Goal: Task Accomplishment & Management: Manage account settings

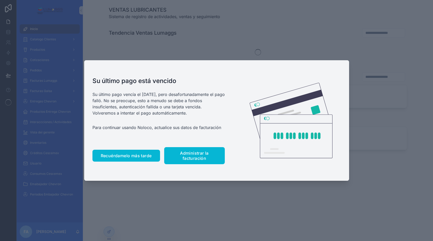
click at [130, 158] on span "Recuérdamelo más tarde" at bounding box center [126, 155] width 51 height 5
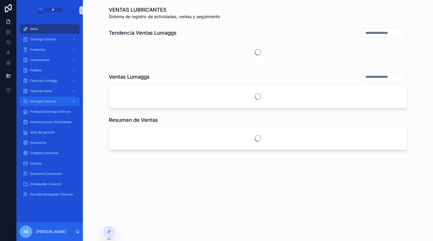
click at [54, 104] on div "Entregas Chevron" at bounding box center [50, 101] width 54 height 8
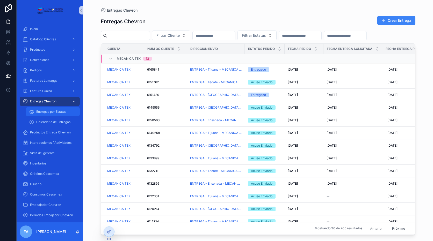
click at [55, 111] on span "Entregas por Estatus" at bounding box center [51, 112] width 30 height 4
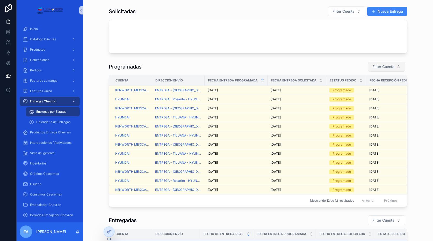
click at [387, 64] on button "Filter Cuenta" at bounding box center [386, 67] width 37 height 10
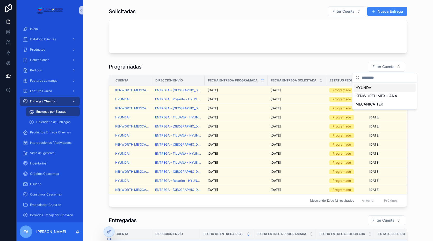
click at [365, 88] on span "HYUNDAI" at bounding box center [364, 87] width 17 height 5
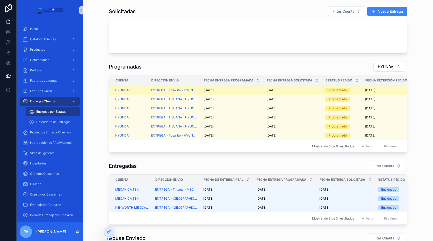
click at [211, 89] on span "[DATE]" at bounding box center [209, 90] width 10 height 4
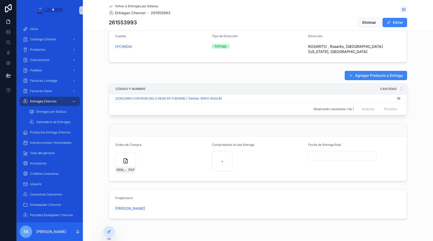
scroll to position [193, 0]
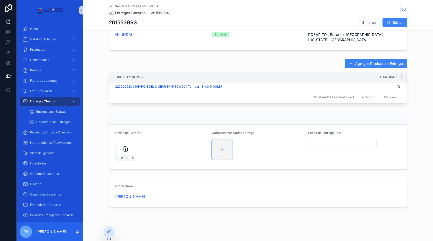
click at [221, 148] on icon "Contenido desplazable" at bounding box center [222, 150] width 4 height 4
type input "**********"
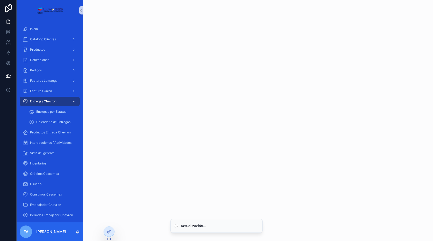
scroll to position [0, 0]
click at [49, 103] on span "Entregas Chevron" at bounding box center [43, 101] width 26 height 4
click at [47, 110] on div "Entregas por Estatus" at bounding box center [53, 112] width 48 height 8
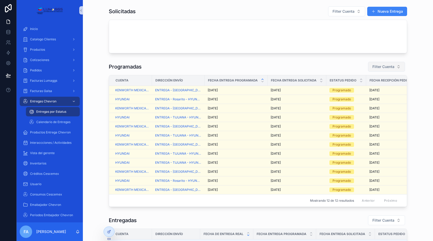
click at [382, 65] on span "Filter Cuenta" at bounding box center [384, 66] width 22 height 5
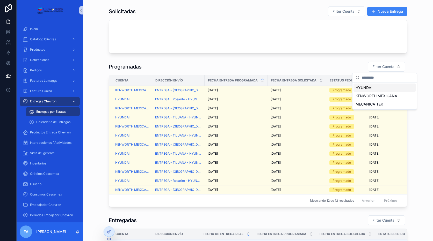
click at [364, 88] on span "HYUNDAI" at bounding box center [364, 87] width 17 height 5
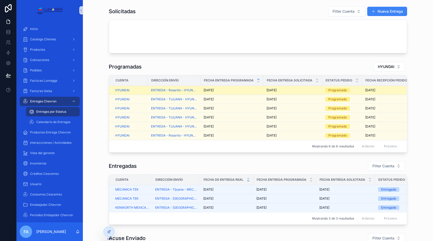
click at [212, 89] on span "[DATE]" at bounding box center [209, 90] width 10 height 4
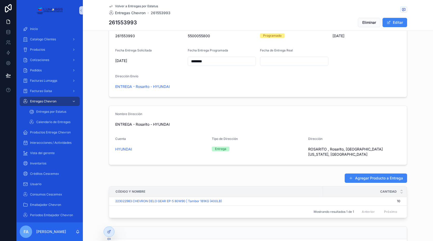
scroll to position [78, 0]
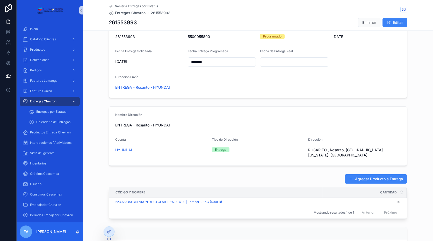
click at [276, 62] on input "Contenido desplazable" at bounding box center [294, 62] width 68 height 7
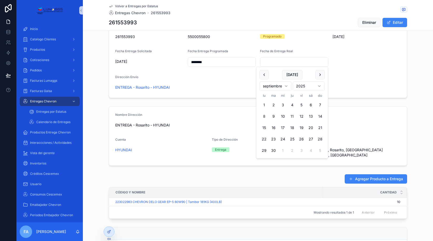
click at [264, 116] on button "8" at bounding box center [264, 116] width 9 height 9
type input "********"
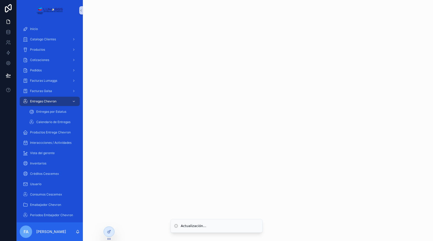
scroll to position [0, 0]
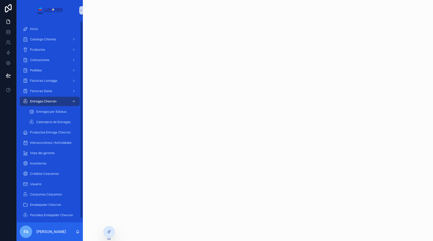
click at [47, 101] on span "Entregas Chevron" at bounding box center [43, 101] width 26 height 4
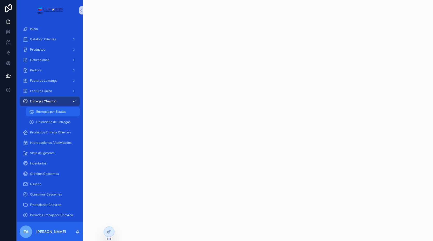
drag, startPoint x: 48, startPoint y: 108, endPoint x: 53, endPoint y: 101, distance: 8.7
click at [48, 108] on div "Entregas por Estatus" at bounding box center [53, 112] width 48 height 8
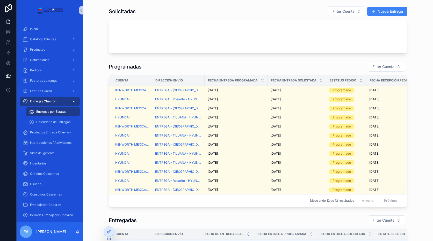
click at [55, 101] on span "Entregas Chevron" at bounding box center [43, 101] width 26 height 4
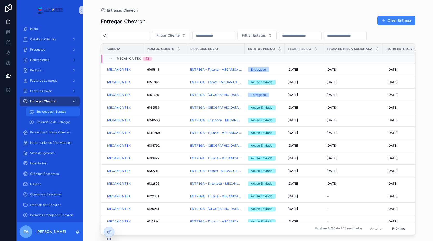
click at [55, 110] on span "Entregas por Estatus" at bounding box center [51, 112] width 30 height 4
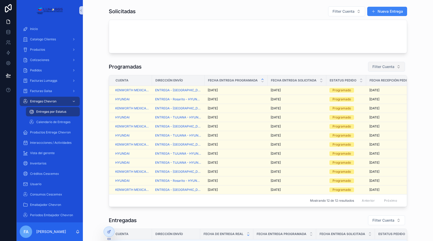
click at [382, 67] on span "Filter Cuenta" at bounding box center [384, 66] width 22 height 5
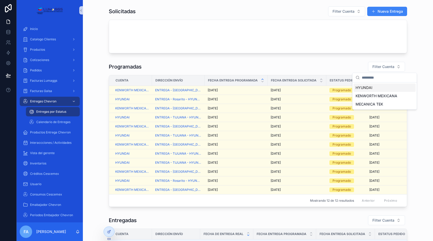
click at [356, 87] on span "HYUNDAI" at bounding box center [364, 87] width 17 height 5
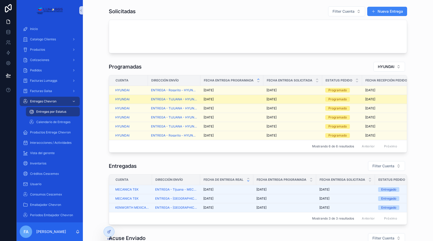
scroll to position [26, 0]
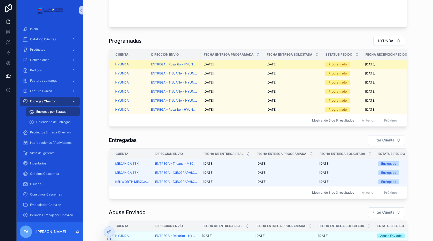
click at [270, 64] on span "[DATE]" at bounding box center [272, 64] width 10 height 4
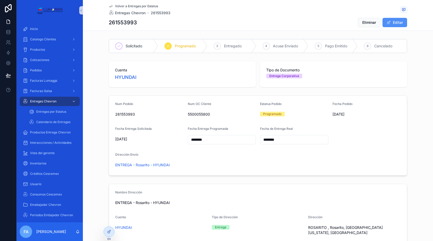
click at [397, 22] on font "Editar" at bounding box center [398, 22] width 10 height 5
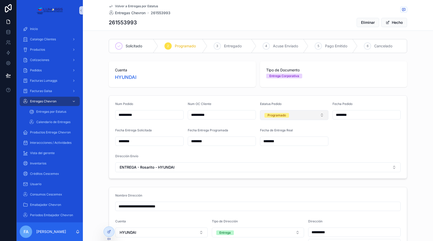
click at [308, 114] on button "Programado" at bounding box center [294, 115] width 68 height 10
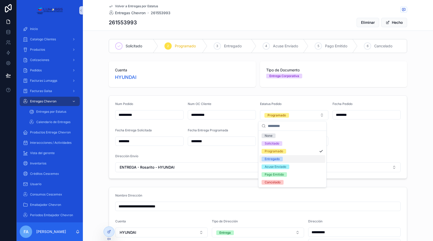
click at [277, 161] on div "Entregado" at bounding box center [272, 159] width 15 height 5
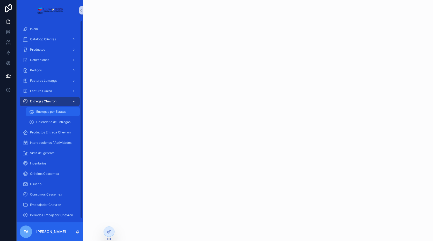
drag, startPoint x: 52, startPoint y: 111, endPoint x: 433, endPoint y: 51, distance: 385.3
click at [52, 111] on span "Entregas por Estatus" at bounding box center [51, 112] width 30 height 4
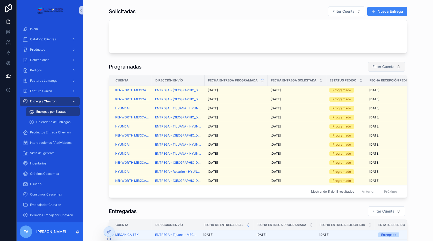
click at [387, 66] on span "Filter Cuenta" at bounding box center [384, 66] width 22 height 5
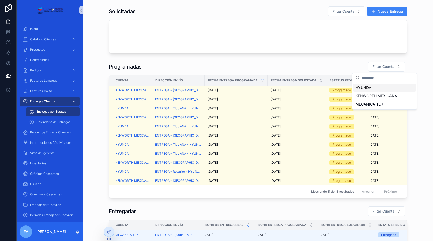
click at [366, 86] on span "HYUNDAI" at bounding box center [364, 87] width 17 height 5
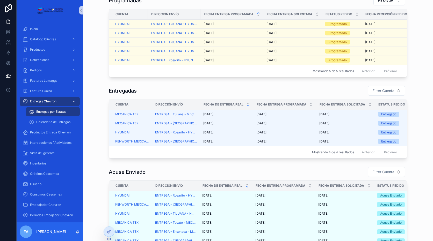
scroll to position [78, 0]
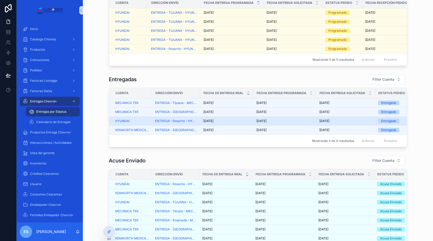
click at [259, 123] on span "[DATE]" at bounding box center [261, 121] width 10 height 4
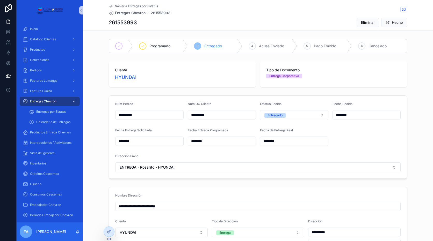
click at [140, 6] on span "Volver a Entregas por Estatus" at bounding box center [136, 6] width 43 height 4
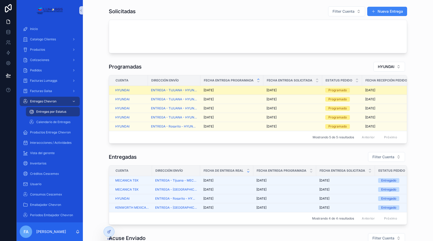
click at [271, 90] on span "[DATE]" at bounding box center [272, 90] width 10 height 4
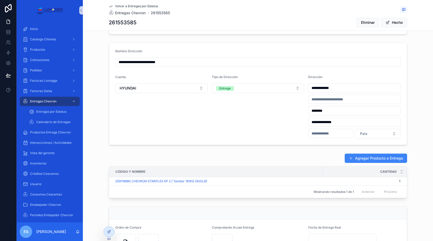
scroll to position [15, 0]
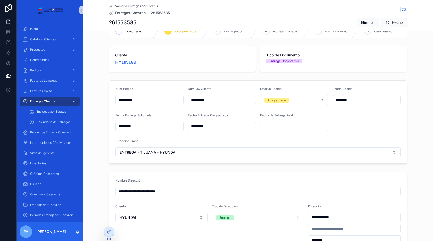
click at [139, 5] on span "Volver a Entregas por Estatus" at bounding box center [136, 6] width 43 height 4
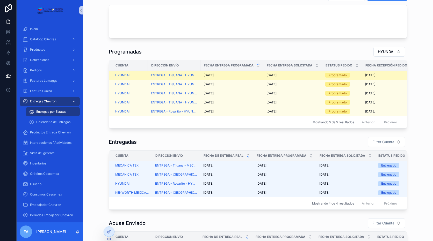
click at [210, 74] on span "[DATE]" at bounding box center [209, 75] width 10 height 4
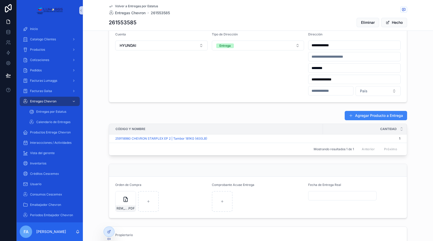
scroll to position [233, 0]
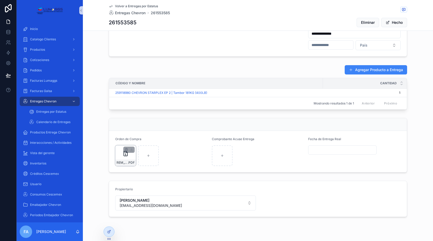
click at [127, 164] on div "REM_4501391523_261553585 .PDF" at bounding box center [126, 163] width 20 height 6
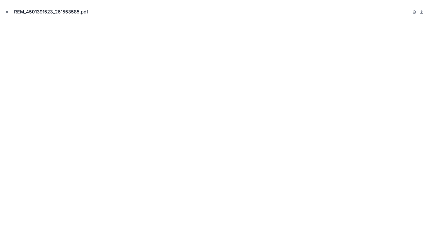
click at [8, 13] on icon "Cerrar modal" at bounding box center [7, 12] width 2 height 2
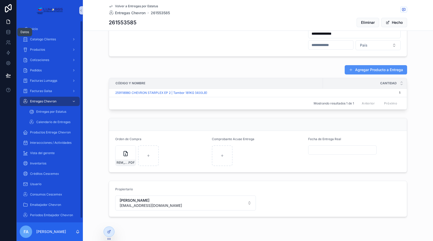
click at [380, 69] on font "Agregar Producto a Entrega" at bounding box center [379, 69] width 48 height 5
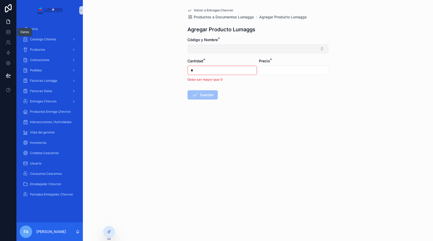
click at [207, 48] on button "Seleccionar botón" at bounding box center [258, 49] width 141 height 9
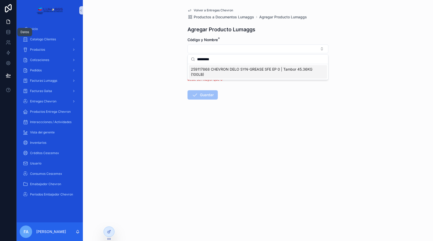
type input "*********"
click at [217, 70] on span "259117868 CHEVRON DELO SYN-GREASE SFE EP 0 | Tambor 45.36KG (100LB)" at bounding box center [255, 72] width 128 height 10
type input "**********"
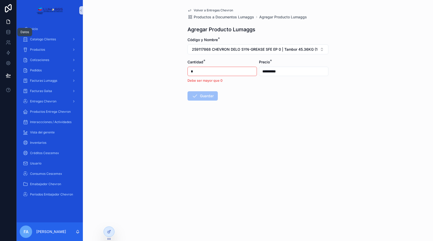
click at [185, 70] on div "**********" at bounding box center [257, 67] width 149 height 134
type input "*"
drag, startPoint x: 281, startPoint y: 73, endPoint x: 247, endPoint y: 76, distance: 34.1
click at [247, 76] on form "**********" at bounding box center [258, 82] width 141 height 90
type input "*****"
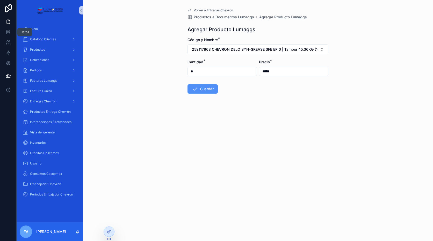
click at [203, 90] on font "Guardar" at bounding box center [207, 89] width 14 height 5
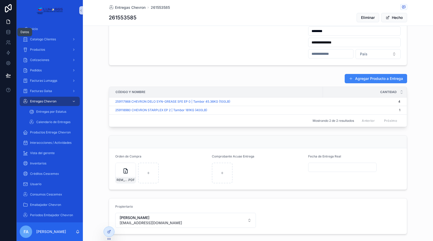
scroll to position [252, 0]
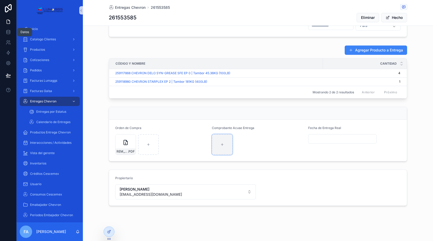
click at [223, 147] on div "Contenido desplazable" at bounding box center [222, 144] width 21 height 21
type input "**********"
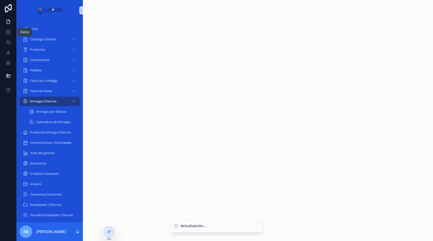
scroll to position [0, 0]
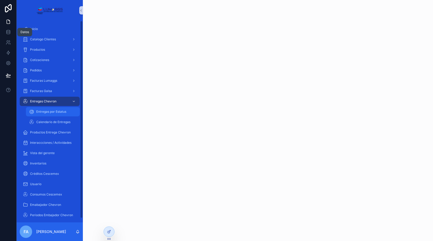
click at [65, 111] on span "Entregas por Estatus" at bounding box center [51, 112] width 30 height 4
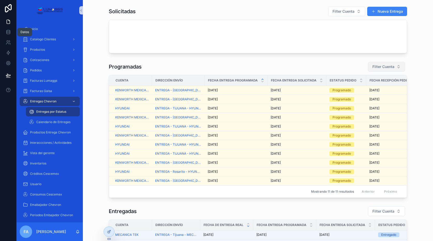
click at [381, 67] on span "Filter Cuenta" at bounding box center [384, 66] width 22 height 5
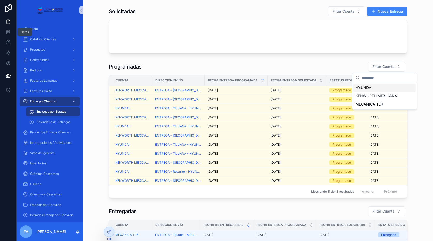
click at [369, 88] on span "HYUNDAI" at bounding box center [364, 87] width 17 height 5
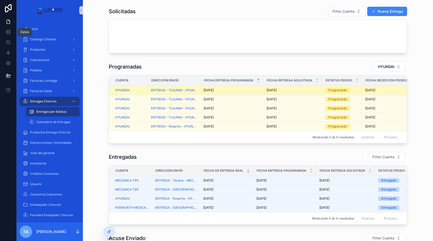
click at [209, 90] on span "[DATE]" at bounding box center [209, 90] width 10 height 4
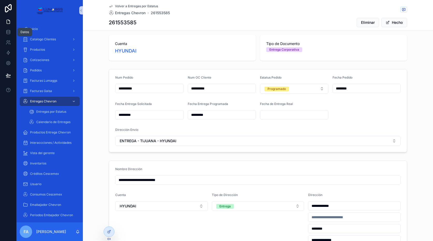
scroll to position [26, 0]
click at [278, 114] on input "Contenido desplazable" at bounding box center [294, 115] width 68 height 7
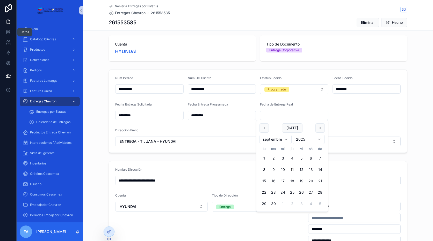
click at [292, 169] on button "11" at bounding box center [292, 169] width 9 height 9
type input "*********"
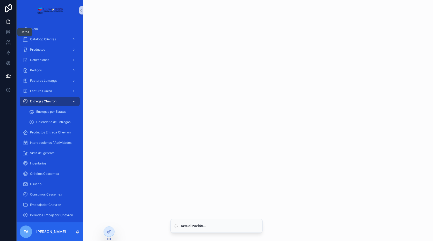
scroll to position [0, 0]
click at [296, 139] on div "Contenido desplazable" at bounding box center [258, 120] width 350 height 241
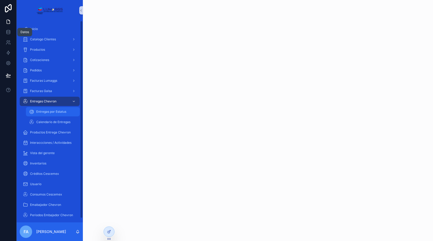
click at [67, 111] on div "Entregas por Estatus" at bounding box center [53, 112] width 48 height 8
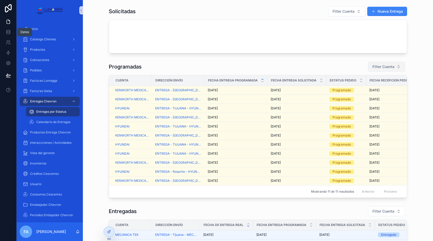
click at [380, 66] on span "Filter Cuenta" at bounding box center [384, 66] width 22 height 5
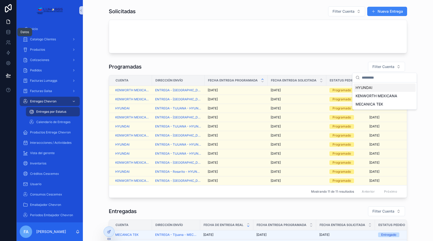
click at [362, 87] on span "HYUNDAI" at bounding box center [364, 87] width 17 height 5
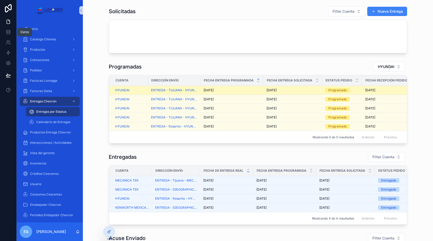
click at [271, 90] on span "[DATE]" at bounding box center [272, 90] width 10 height 4
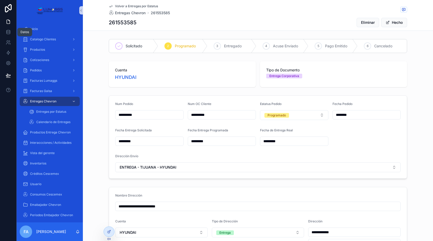
click at [270, 143] on input "*********" at bounding box center [294, 141] width 68 height 7
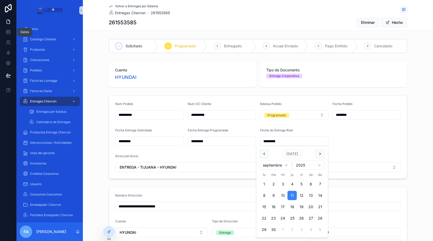
click at [283, 194] on button "10" at bounding box center [282, 195] width 9 height 9
type input "*********"
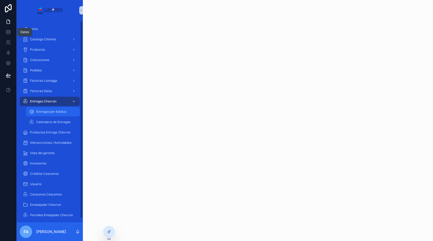
click at [52, 110] on div "Entregas por Estatus" at bounding box center [53, 112] width 48 height 8
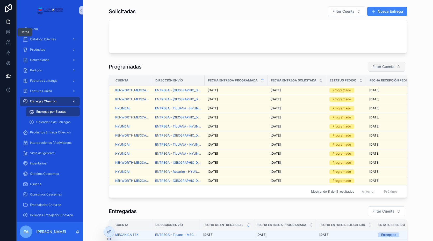
click at [396, 69] on button "Filter Cuenta" at bounding box center [386, 67] width 37 height 10
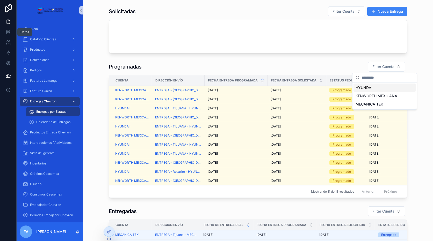
click at [367, 87] on span "HYUNDAI" at bounding box center [364, 87] width 17 height 5
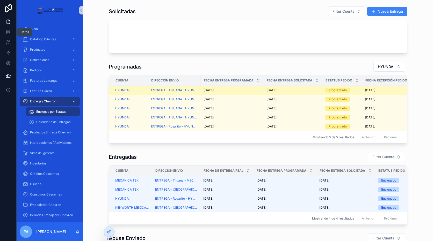
click at [269, 89] on span "[DATE]" at bounding box center [272, 90] width 10 height 4
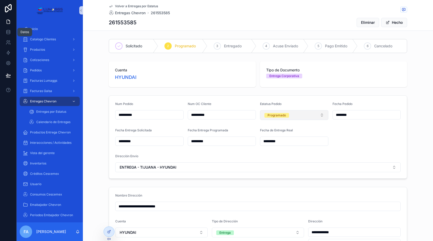
click at [310, 117] on button "Programado" at bounding box center [294, 115] width 68 height 10
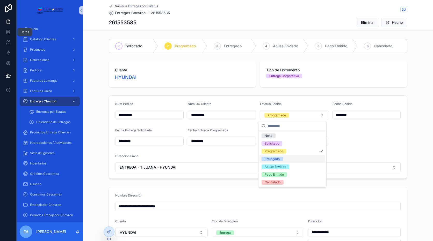
click at [276, 157] on div "Entregado" at bounding box center [272, 159] width 15 height 5
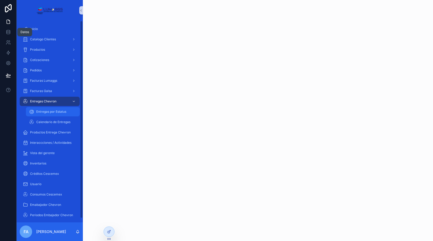
click at [70, 113] on div "Entregas por Estatus" at bounding box center [53, 112] width 48 height 8
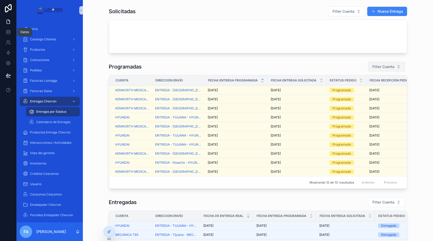
click at [382, 66] on span "Filter Cuenta" at bounding box center [384, 66] width 22 height 5
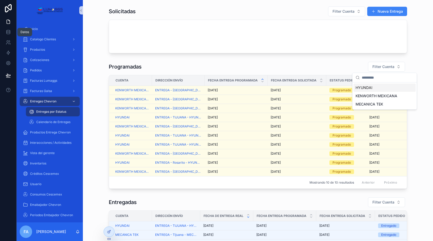
click at [364, 89] on span "HYUNDAI" at bounding box center [364, 87] width 17 height 5
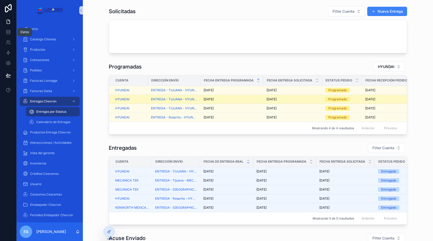
click at [274, 98] on span "[DATE]" at bounding box center [272, 99] width 10 height 4
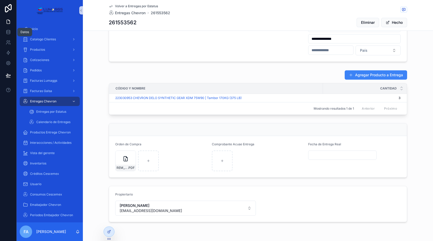
scroll to position [233, 0]
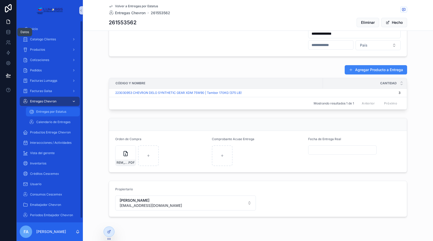
drag, startPoint x: 58, startPoint y: 109, endPoint x: 66, endPoint y: 105, distance: 9.2
click at [58, 109] on div "Entregas por Estatus" at bounding box center [53, 112] width 48 height 8
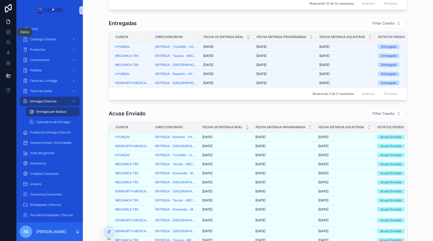
scroll to position [181, 0]
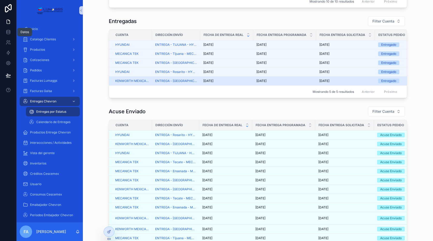
click at [262, 83] on span "[DATE]" at bounding box center [261, 81] width 10 height 4
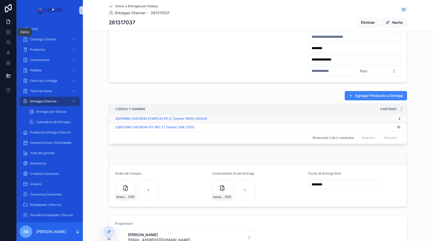
scroll to position [257, 0]
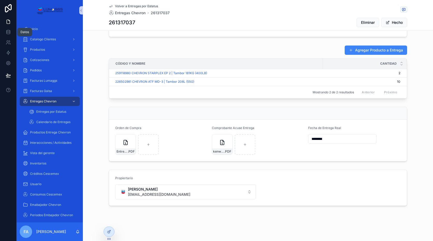
click at [331, 139] on input "********" at bounding box center [343, 138] width 68 height 7
click at [332, 181] on button "3" at bounding box center [331, 181] width 9 height 9
click at [327, 177] on button "3" at bounding box center [331, 181] width 9 height 9
click at [333, 179] on button "3" at bounding box center [331, 181] width 9 height 9
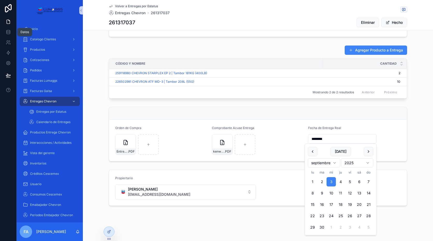
click at [394, 148] on form "Orden de Compra Entrega-Kenmex_1sep-(2) .PDF Comprobante Acuse Entrega kenworth…" at bounding box center [258, 140] width 298 height 41
click at [347, 139] on input "********" at bounding box center [343, 138] width 68 height 7
click at [340, 182] on button "4" at bounding box center [340, 181] width 9 height 9
type input "********"
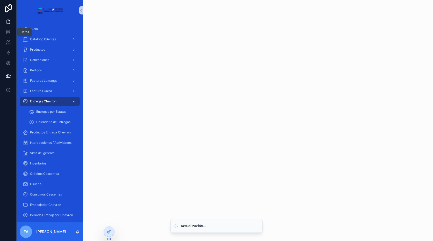
scroll to position [0, 0]
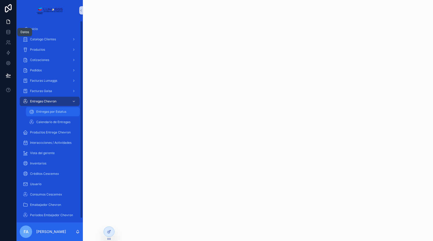
click at [64, 112] on span "Entregas por Estatus" at bounding box center [51, 112] width 30 height 4
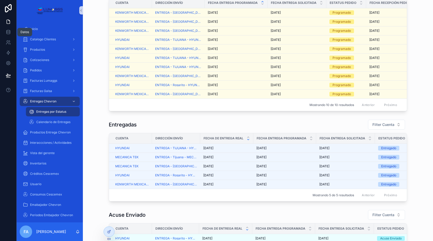
scroll to position [104, 0]
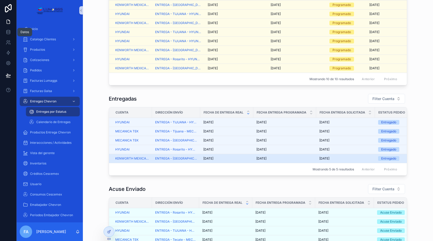
click at [213, 161] on span "4/9/2025" at bounding box center [208, 159] width 10 height 4
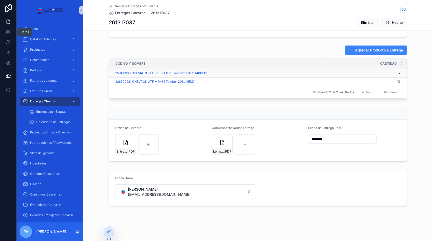
scroll to position [257, 0]
click at [332, 141] on input "********" at bounding box center [343, 138] width 68 height 7
click at [332, 179] on button "3" at bounding box center [331, 181] width 9 height 9
type input "********"
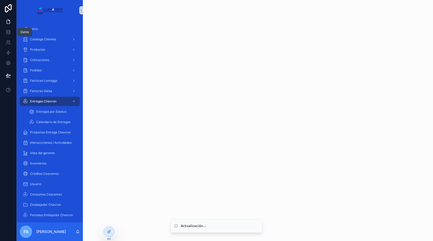
scroll to position [0, 0]
click at [57, 113] on span "Entregas por Estatus" at bounding box center [51, 112] width 30 height 4
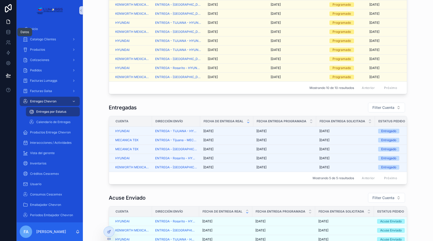
scroll to position [104, 0]
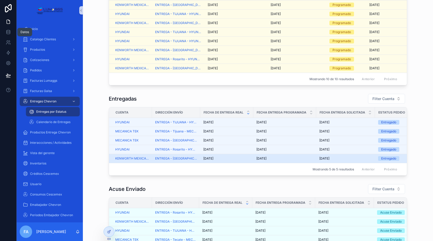
click at [238, 161] on div "3/9/2025 3/9/2025" at bounding box center [226, 159] width 47 height 4
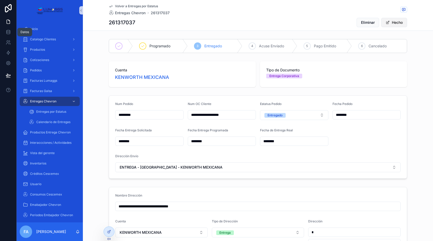
click at [392, 23] on font "Hecho" at bounding box center [397, 22] width 11 height 5
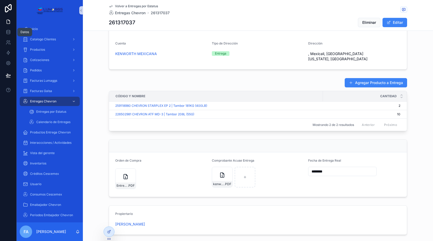
scroll to position [202, 0]
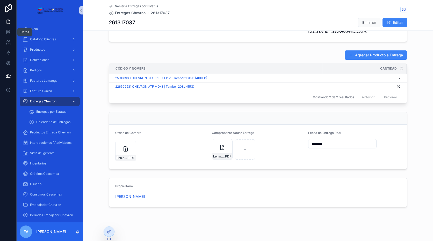
click at [337, 141] on input "********" at bounding box center [343, 143] width 68 height 7
click at [331, 188] on button "3" at bounding box center [331, 185] width 9 height 9
click at [320, 185] on button "2" at bounding box center [321, 185] width 9 height 9
type input "********"
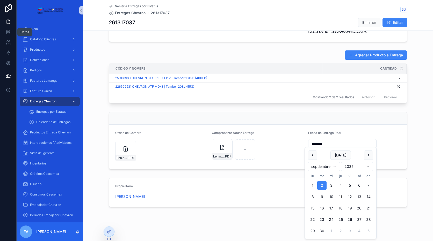
type input "********"
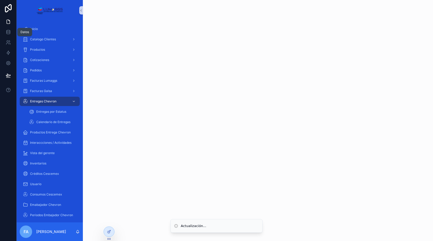
scroll to position [0, 0]
click at [54, 113] on span "Entregas por Estatus" at bounding box center [51, 112] width 30 height 4
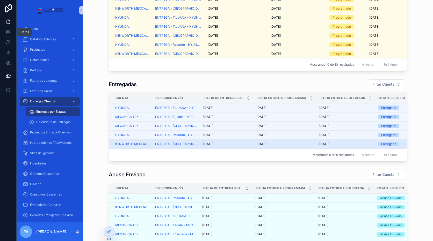
scroll to position [155, 0]
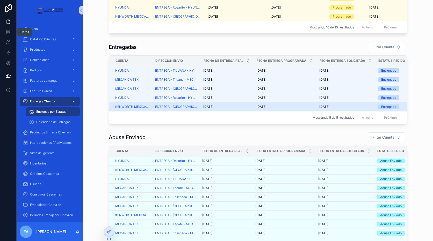
click at [281, 109] on div "1/9/2025 1/9/2025" at bounding box center [284, 107] width 57 height 4
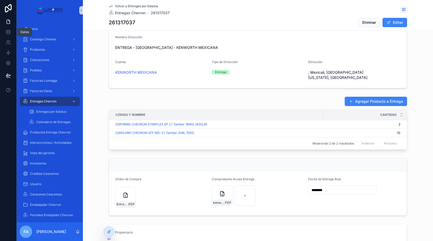
click at [362, 190] on input "********" at bounding box center [343, 190] width 68 height 7
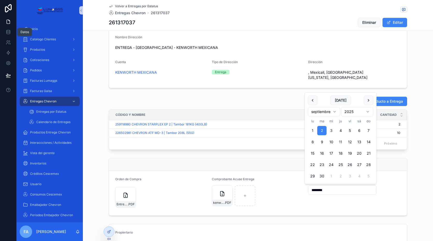
click at [332, 133] on button "3" at bounding box center [331, 130] width 9 height 9
type input "********"
click at [388, 173] on form "Orden de Compra Entrega-Kenmex_1sep-(2) .PDF Comprobante Acuse Entrega kenworth…" at bounding box center [258, 193] width 298 height 45
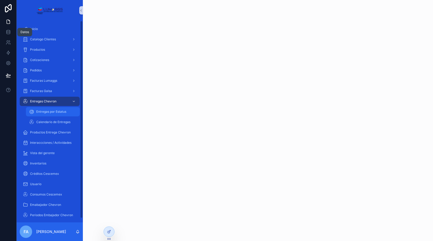
click at [55, 112] on span "Entregas por Estatus" at bounding box center [51, 112] width 30 height 4
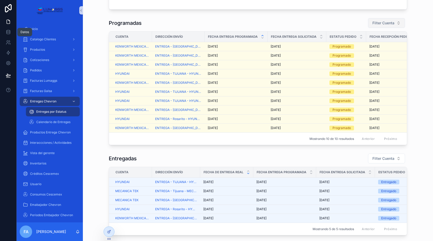
scroll to position [26, 0]
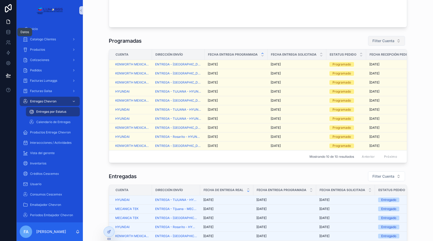
click at [380, 36] on button "Filter Cuenta" at bounding box center [386, 41] width 37 height 10
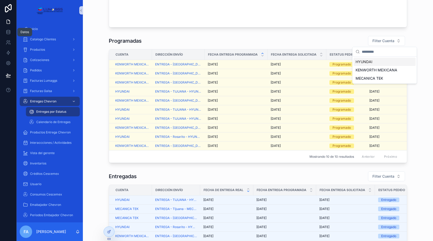
click at [364, 62] on span "HYUNDAI" at bounding box center [364, 61] width 17 height 5
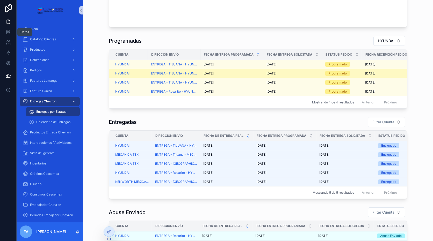
click at [269, 73] on span "[DATE]" at bounding box center [272, 74] width 10 height 4
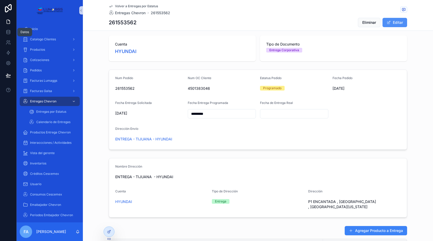
click at [389, 21] on span "Contenido desplazable" at bounding box center [389, 22] width 4 height 4
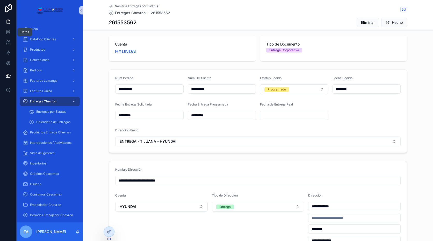
click at [141, 90] on input "*********" at bounding box center [150, 88] width 68 height 7
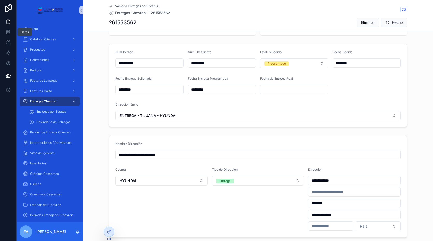
paste input "**********"
type input "**********"
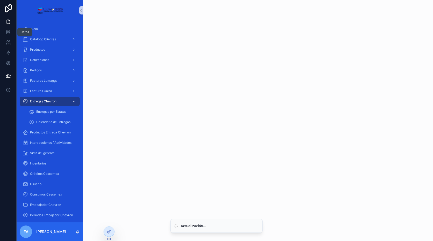
scroll to position [0, 0]
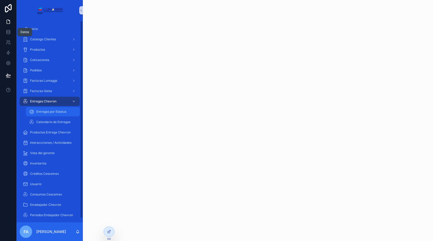
click at [50, 110] on span "Entregas por Estatus" at bounding box center [51, 112] width 30 height 4
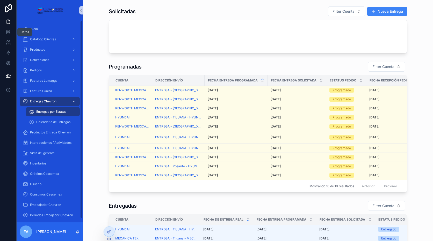
click at [52, 110] on span "Entregas por Estatus" at bounding box center [51, 112] width 30 height 4
click at [55, 103] on span "Entregas Chevron" at bounding box center [43, 101] width 26 height 4
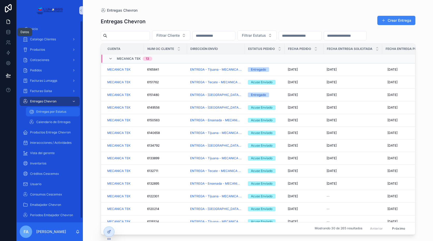
click at [55, 112] on span "Entregas por Estatus" at bounding box center [51, 112] width 30 height 4
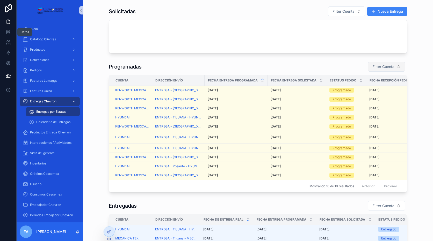
click at [384, 66] on span "Filter Cuenta" at bounding box center [384, 66] width 22 height 5
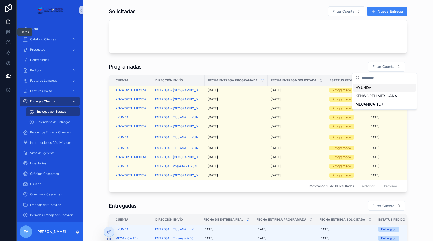
click at [360, 89] on span "HYUNDAI" at bounding box center [364, 87] width 17 height 5
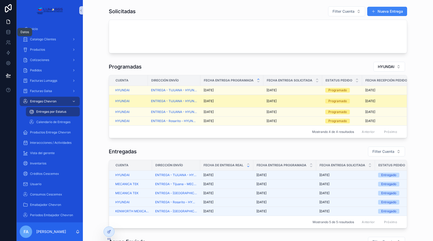
click at [211, 102] on span "[DATE]" at bounding box center [209, 101] width 10 height 4
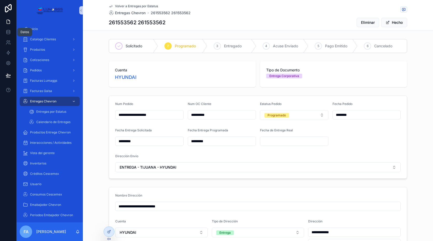
click at [166, 115] on input "**********" at bounding box center [150, 114] width 68 height 7
type input "*********"
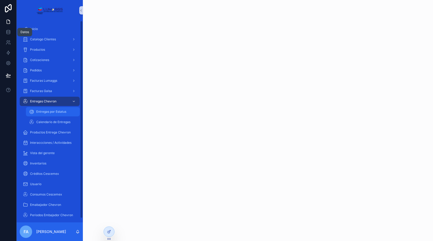
click at [50, 111] on span "Entregas por Estatus" at bounding box center [51, 112] width 30 height 4
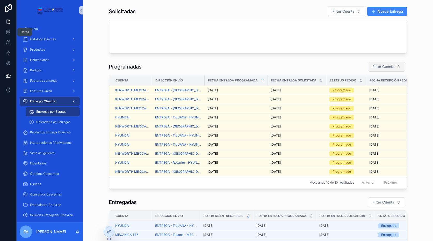
click at [391, 67] on span "Filter Cuenta" at bounding box center [384, 66] width 22 height 5
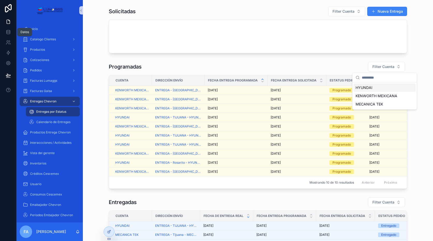
click at [368, 88] on span "HYUNDAI" at bounding box center [364, 87] width 17 height 5
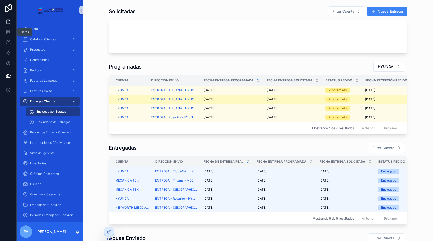
click at [211, 99] on span "[DATE]" at bounding box center [209, 99] width 10 height 4
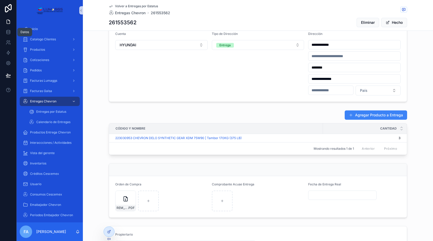
scroll to position [207, 0]
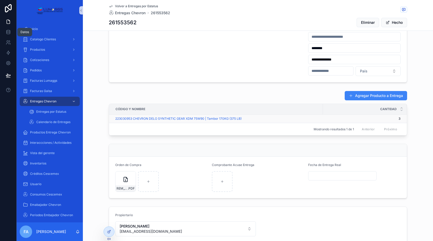
click at [396, 121] on td "3 3" at bounding box center [365, 119] width 84 height 9
click at [392, 118] on span "3" at bounding box center [361, 119] width 77 height 4
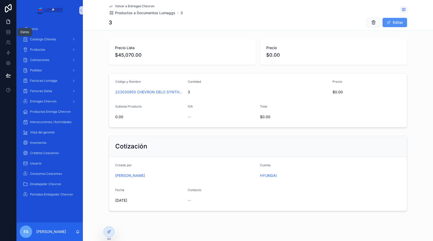
drag, startPoint x: 391, startPoint y: 23, endPoint x: 395, endPoint y: 23, distance: 3.4
click at [393, 23] on font "Editar" at bounding box center [398, 22] width 10 height 5
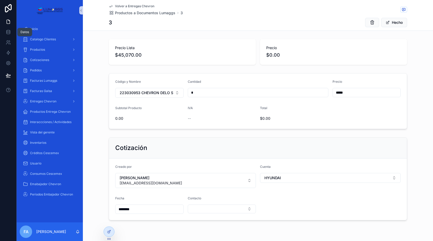
click at [197, 89] on input "*" at bounding box center [258, 92] width 140 height 7
type input "**"
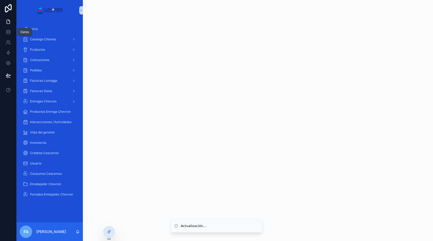
click at [198, 88] on div "Contenido desplazable" at bounding box center [258, 120] width 350 height 241
click at [51, 101] on span "Entregas Chevron" at bounding box center [43, 101] width 26 height 4
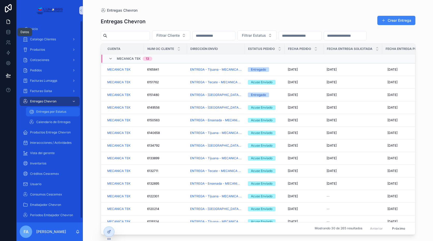
click at [59, 112] on span "Entregas por Estatus" at bounding box center [51, 112] width 30 height 4
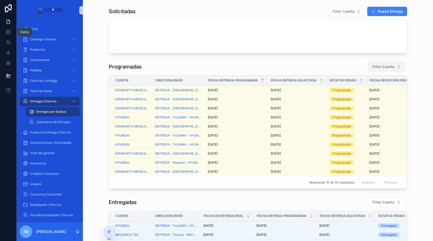
click at [385, 66] on span "Filter Cuenta" at bounding box center [384, 66] width 22 height 5
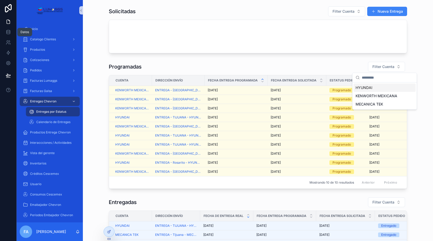
click at [370, 88] on span "HYUNDAI" at bounding box center [364, 87] width 17 height 5
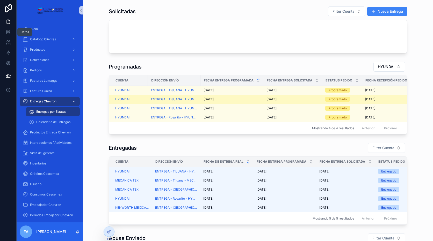
click at [269, 98] on span "[DATE]" at bounding box center [272, 99] width 10 height 4
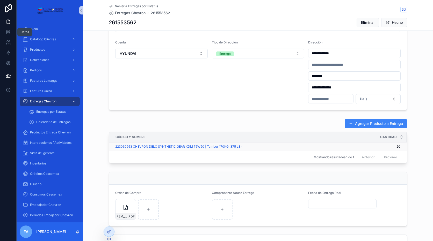
scroll to position [181, 0]
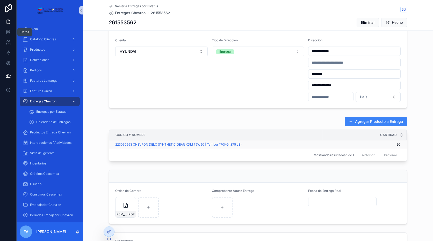
click at [395, 143] on span "20" at bounding box center [361, 145] width 77 height 4
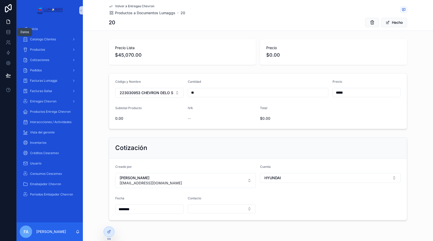
click at [196, 94] on input "**" at bounding box center [258, 92] width 140 height 7
type input "*"
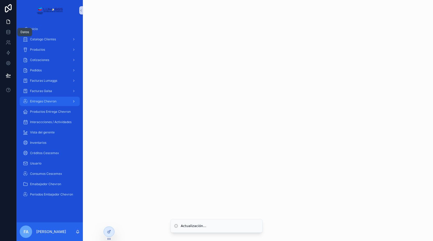
click at [43, 103] on span "Entregas Chevron" at bounding box center [43, 101] width 26 height 4
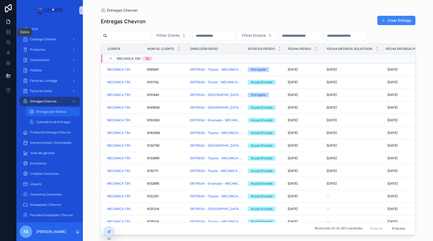
click at [48, 113] on span "Entregas por Estatus" at bounding box center [51, 112] width 30 height 4
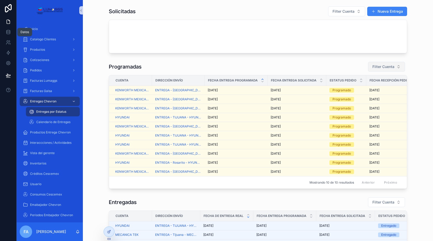
click at [385, 67] on span "Filter Cuenta" at bounding box center [384, 66] width 22 height 5
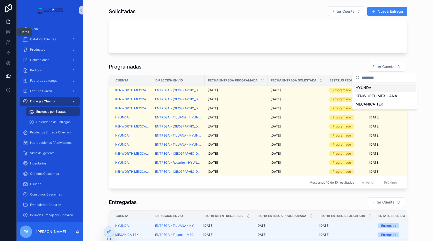
click at [376, 86] on div "HYUNDAI" at bounding box center [385, 88] width 62 height 8
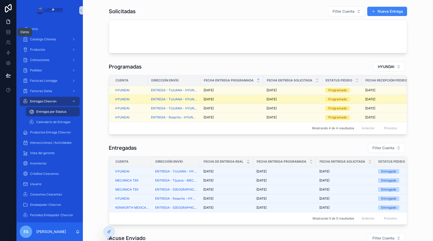
click at [273, 100] on span "[DATE]" at bounding box center [272, 99] width 10 height 4
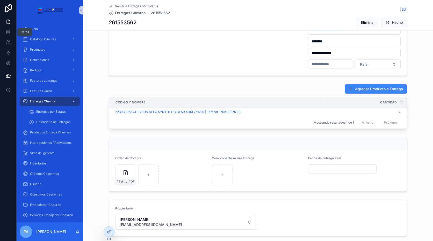
scroll to position [248, 0]
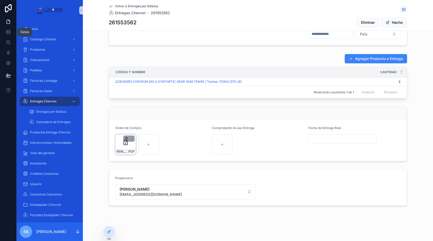
click at [124, 138] on icon "Contenido desplazable" at bounding box center [126, 139] width 4 height 4
click at [149, 130] on icon "Contenido desplazable" at bounding box center [151, 129] width 4 height 4
click at [125, 138] on icon "Contenido desplazable" at bounding box center [126, 139] width 4 height 4
click at [124, 137] on icon "Contenido desplazable" at bounding box center [126, 139] width 4 height 4
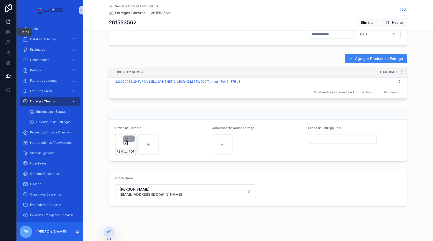
click at [124, 137] on icon "Contenido desplazable" at bounding box center [126, 139] width 4 height 4
click at [124, 127] on span "¿Confirmar la eliminación?" at bounding box center [117, 129] width 52 height 6
click at [144, 130] on icon "Contenido desplazable" at bounding box center [146, 129] width 4 height 4
click at [125, 143] on icon "Contenido desplazable" at bounding box center [126, 145] width 4 height 4
type input "**********"
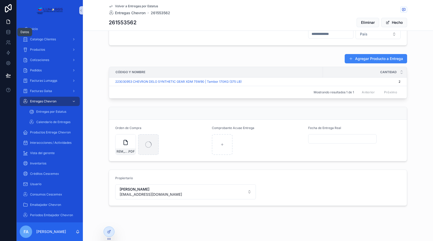
scroll to position [0, 0]
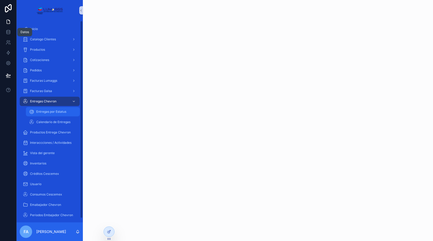
click at [60, 111] on span "Entregas por Estatus" at bounding box center [51, 112] width 30 height 4
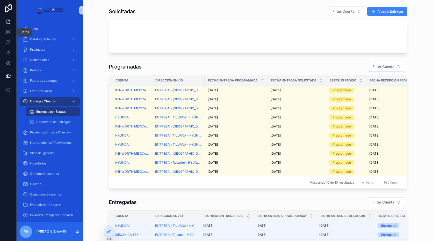
click at [61, 111] on span "Entregas por Estatus" at bounding box center [51, 112] width 30 height 4
click at [383, 68] on span "Filter Cuenta" at bounding box center [384, 66] width 22 height 5
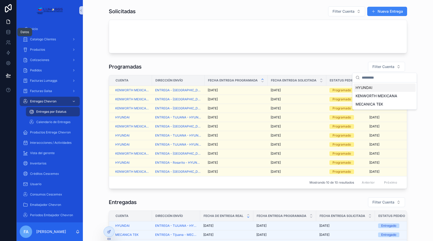
click at [361, 87] on span "HYUNDAI" at bounding box center [364, 87] width 17 height 5
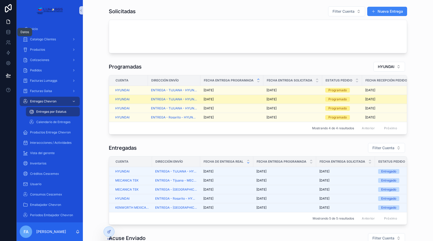
click at [274, 99] on span "[DATE]" at bounding box center [272, 99] width 10 height 4
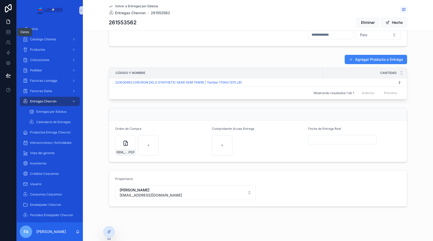
scroll to position [248, 0]
click at [221, 142] on div "Contenido desplazable" at bounding box center [222, 144] width 21 height 21
type input "**********"
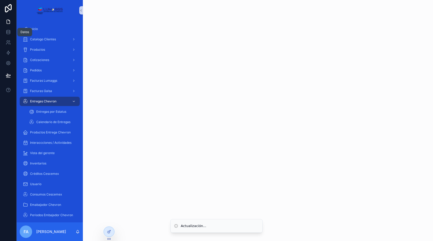
scroll to position [0, 0]
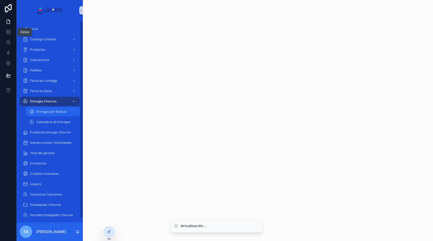
click at [64, 114] on span "Entregas por Estatus" at bounding box center [51, 112] width 30 height 4
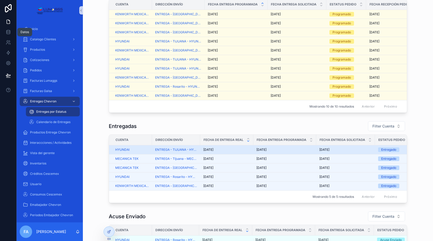
scroll to position [52, 0]
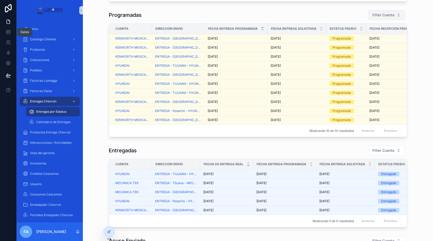
click at [387, 17] on span "Filter Cuenta" at bounding box center [384, 14] width 22 height 5
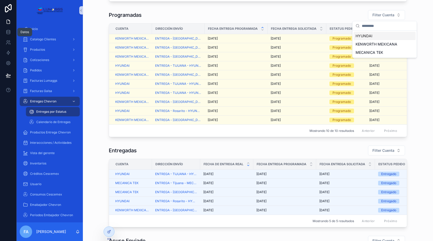
click at [363, 36] on span "HYUNDAI" at bounding box center [364, 35] width 17 height 5
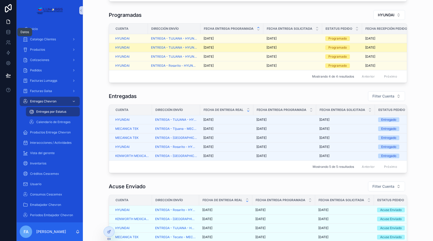
click at [274, 47] on span "[DATE]" at bounding box center [272, 48] width 10 height 4
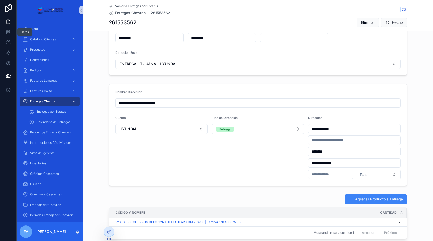
scroll to position [26, 0]
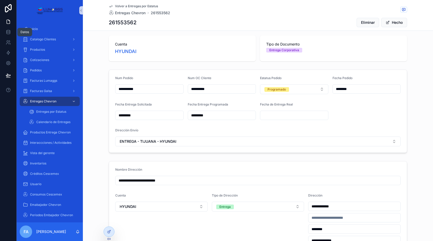
click at [271, 114] on input "Contenido desplazable" at bounding box center [294, 115] width 68 height 7
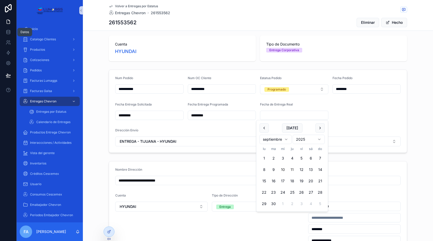
click at [283, 169] on button "10" at bounding box center [282, 169] width 9 height 9
type input "*********"
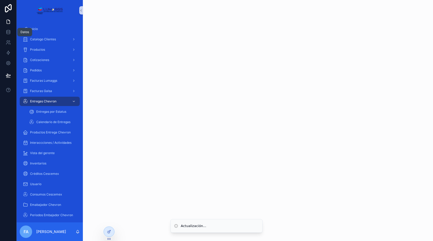
scroll to position [0, 0]
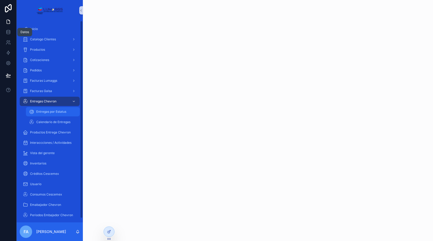
click at [40, 111] on span "Entregas por Estatus" at bounding box center [51, 112] width 30 height 4
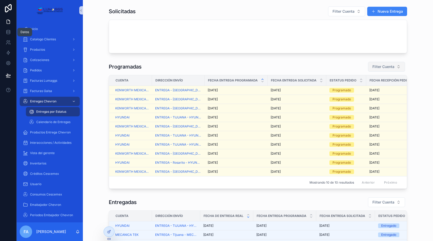
click at [377, 70] on button "Filter Cuenta" at bounding box center [386, 67] width 37 height 10
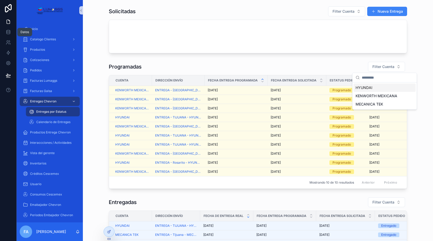
click at [362, 90] on span "HYUNDAI" at bounding box center [364, 87] width 17 height 5
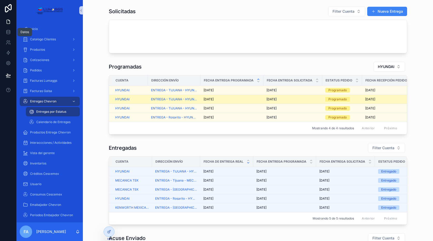
click at [277, 98] on span "[DATE]" at bounding box center [272, 99] width 10 height 4
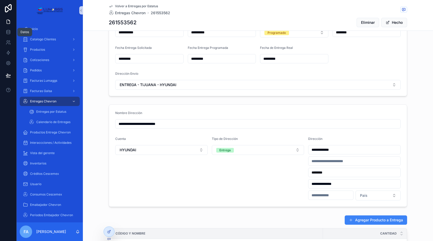
scroll to position [26, 0]
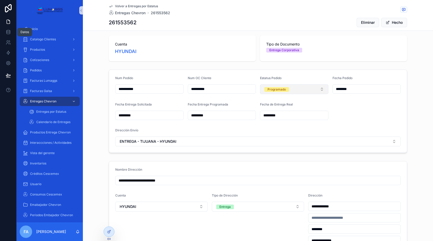
click at [307, 88] on button "Programado" at bounding box center [294, 89] width 68 height 10
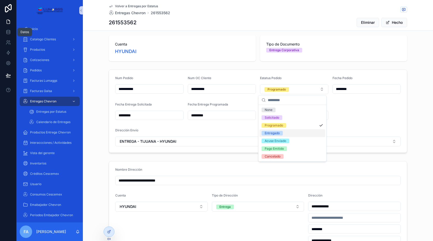
click at [274, 135] on div "Entregado" at bounding box center [272, 133] width 15 height 5
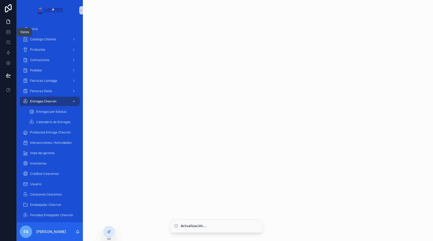
scroll to position [0, 0]
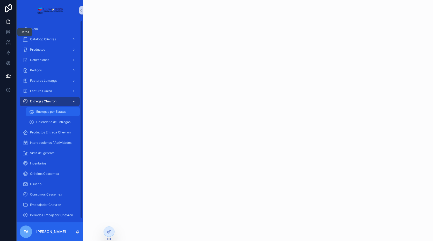
click at [51, 112] on span "Entregas por Estatus" at bounding box center [51, 112] width 30 height 4
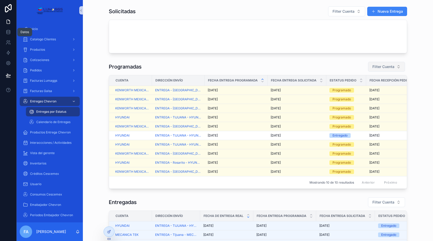
click at [384, 67] on span "Filter Cuenta" at bounding box center [384, 66] width 22 height 5
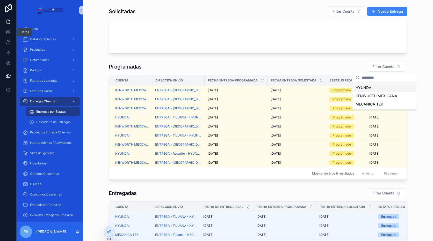
click at [365, 88] on span "HYUNDAI" at bounding box center [364, 87] width 17 height 5
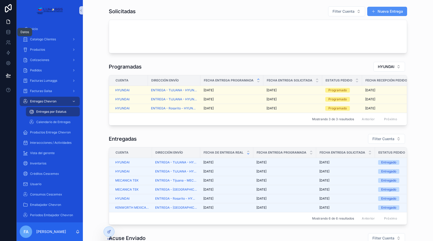
click at [373, 9] on button "Nueva Entrega" at bounding box center [387, 11] width 40 height 9
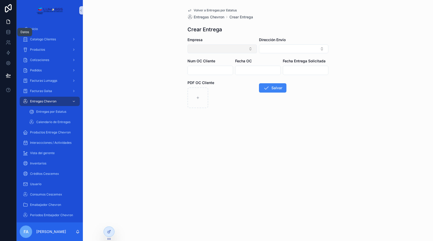
click at [210, 47] on button "Seleccionar botón" at bounding box center [222, 49] width 69 height 9
type input "****"
click at [210, 71] on div "HYUNDAI" at bounding box center [222, 69] width 67 height 8
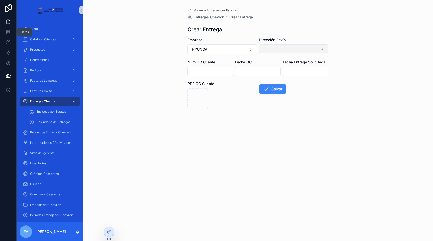
click at [273, 48] on button "Seleccionar botón" at bounding box center [293, 49] width 69 height 9
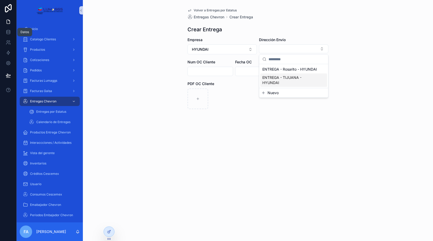
click at [291, 80] on span "ENTREGA - TIJUANA - HYUNDAI" at bounding box center [290, 80] width 56 height 10
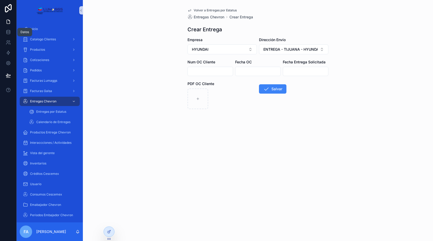
click at [222, 73] on input "Contenido desplazable" at bounding box center [210, 71] width 45 height 7
paste input "*********"
type input "*********"
click at [246, 72] on input "Contenido desplazable" at bounding box center [257, 71] width 45 height 7
click at [238, 125] on button "9" at bounding box center [239, 125] width 9 height 9
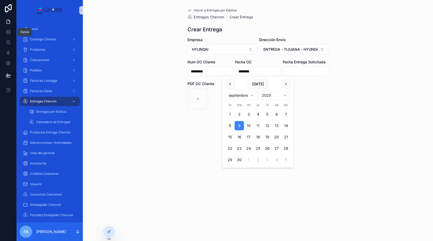
type input "********"
click at [307, 72] on input "Contenido desplazable" at bounding box center [305, 71] width 45 height 7
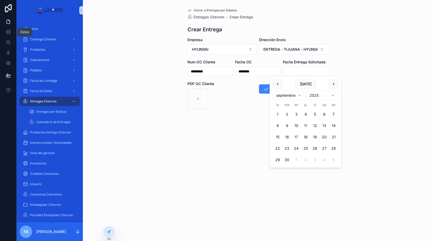
click at [294, 135] on button "17" at bounding box center [296, 137] width 9 height 9
type input "*********"
click at [190, 128] on div "Volver a Entregas por Estatus Entregas Chevron Crear Entrega Crear Entrega Empr…" at bounding box center [258, 120] width 350 height 241
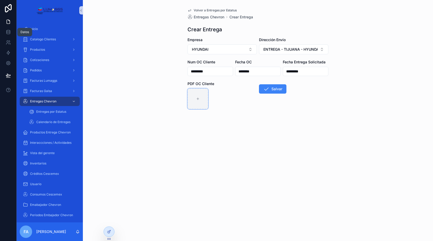
click at [200, 99] on div "Contenido desplazable" at bounding box center [198, 99] width 21 height 21
type input "**********"
click at [276, 88] on font "Salvar" at bounding box center [277, 89] width 11 height 5
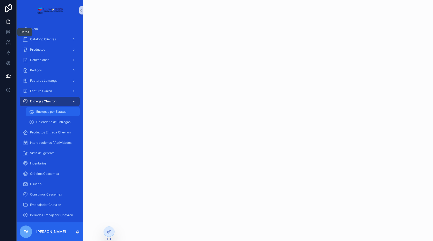
click at [57, 112] on span "Entregas por Estatus" at bounding box center [51, 112] width 30 height 4
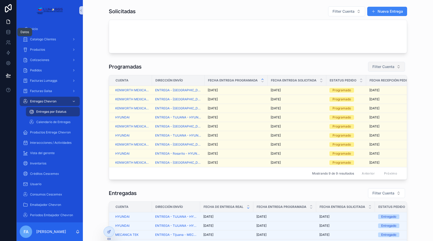
click at [390, 68] on span "Filter Cuenta" at bounding box center [384, 66] width 22 height 5
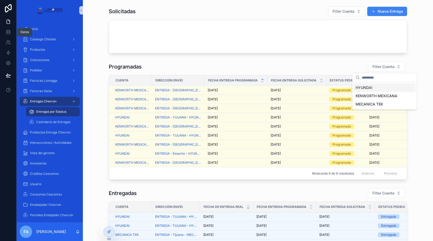
click at [371, 87] on span "HYUNDAI" at bounding box center [364, 87] width 17 height 5
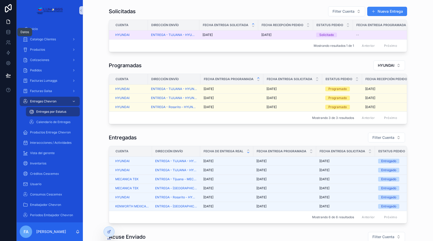
click at [269, 35] on span "[DATE]" at bounding box center [266, 35] width 10 height 4
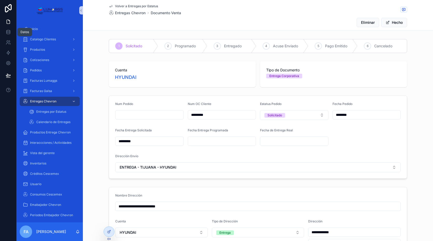
click at [144, 117] on input "Contenido desplazable" at bounding box center [150, 114] width 68 height 7
drag, startPoint x: 209, startPoint y: 113, endPoint x: 186, endPoint y: 111, distance: 22.9
click at [188, 113] on input "*********" at bounding box center [222, 114] width 68 height 7
click at [136, 113] on input "Contenido desplazable" at bounding box center [150, 114] width 68 height 7
paste input "*********"
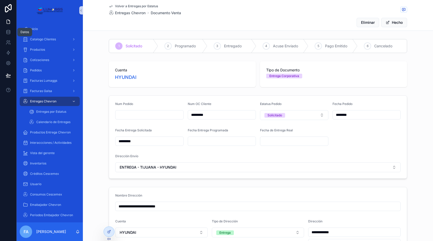
type input "*********"
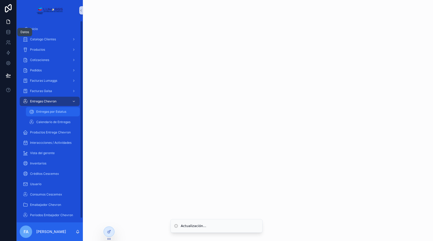
click at [53, 112] on span "Entregas por Estatus" at bounding box center [51, 112] width 30 height 4
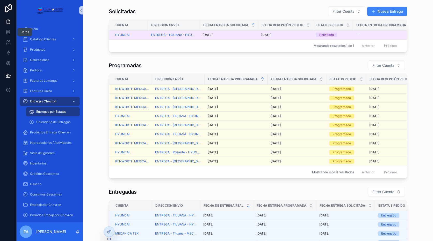
click at [207, 34] on span "[DATE]" at bounding box center [208, 35] width 10 height 4
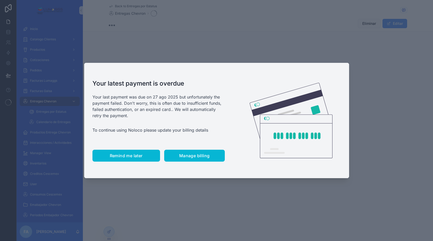
click at [135, 155] on span "Remind me later" at bounding box center [126, 155] width 33 height 5
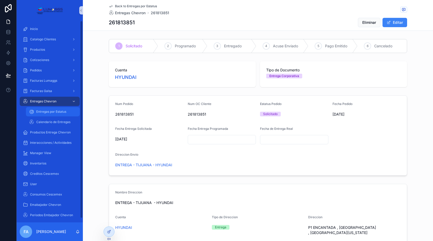
click at [67, 110] on div "Entregas por Estatus" at bounding box center [53, 112] width 48 height 8
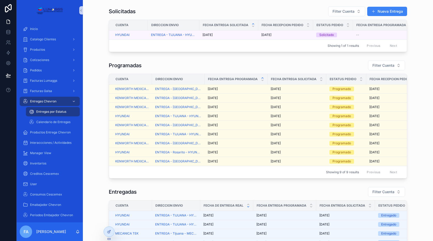
click at [68, 110] on div "Entregas por Estatus" at bounding box center [53, 112] width 48 height 8
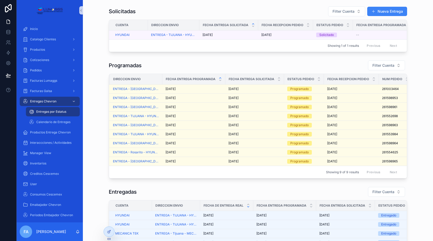
scroll to position [0, 37]
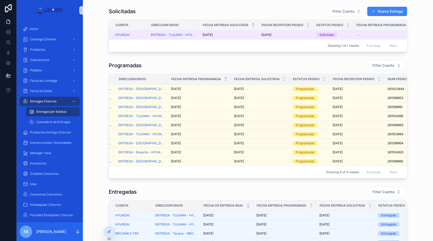
click at [267, 34] on span "[DATE]" at bounding box center [266, 35] width 10 height 4
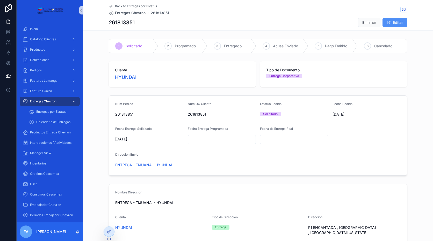
click at [403, 25] on button "Editar" at bounding box center [395, 22] width 25 height 9
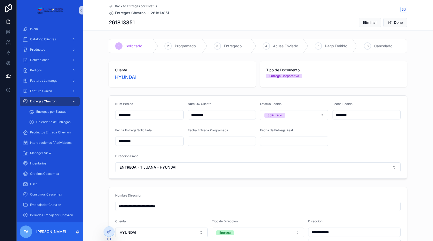
click at [209, 145] on input "scrollable content" at bounding box center [222, 141] width 68 height 7
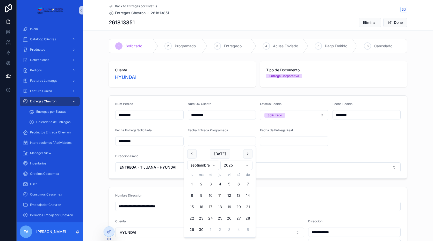
click at [210, 206] on button "17" at bounding box center [210, 207] width 9 height 9
type input "*********"
click at [273, 150] on form "Num Pedido ********* Num OC Cliente ********* Estatus Pedido Solicitado Fecha P…" at bounding box center [258, 137] width 298 height 83
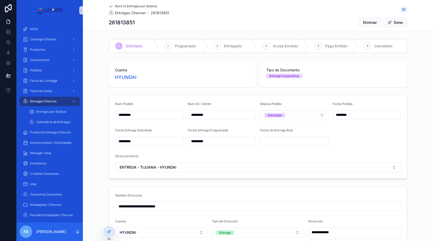
click at [139, 141] on input "*********" at bounding box center [150, 141] width 68 height 7
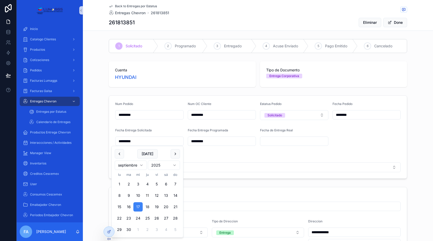
click at [221, 154] on form "Num Pedido ********* Num OC Cliente ********* Estatus Pedido Solicitado Fecha P…" at bounding box center [258, 137] width 298 height 83
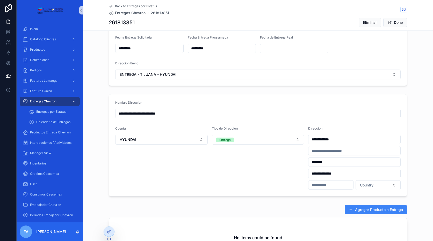
scroll to position [104, 0]
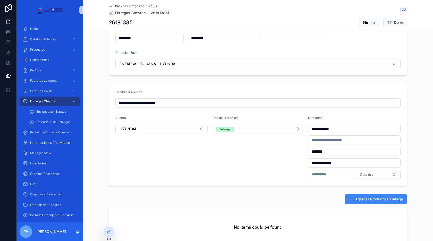
click at [210, 80] on div "**********" at bounding box center [258, 145] width 350 height 424
click at [122, 4] on span "Back to Entregas por Estatus" at bounding box center [136, 6] width 42 height 4
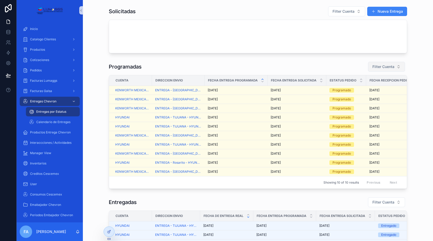
click at [377, 66] on span "Filter Cuenta" at bounding box center [384, 66] width 22 height 5
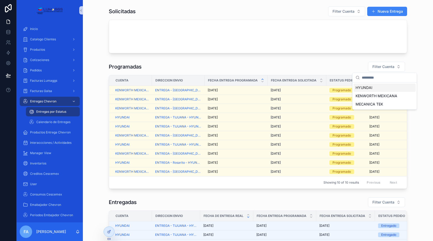
click at [362, 87] on span "HYUNDAI" at bounding box center [364, 87] width 17 height 5
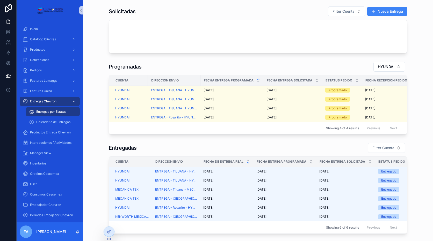
click at [239, 133] on div "Showing 4 of 4 results Previous Next" at bounding box center [258, 128] width 298 height 12
click at [239, 150] on div "Entregadas Filter Cuenta" at bounding box center [258, 148] width 298 height 10
